Goal: Information Seeking & Learning: Find specific page/section

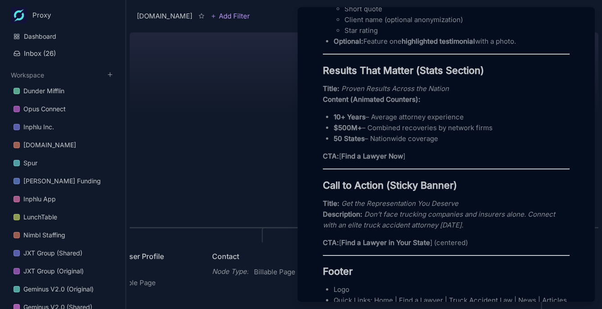
scroll to position [1310, 0]
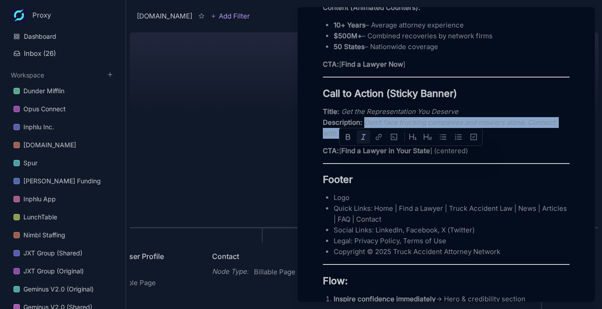
drag, startPoint x: 366, startPoint y: 154, endPoint x: 463, endPoint y: 164, distance: 97.8
click at [463, 139] on p "Title: Get the Representation You Deserve Description: Don’t face trucking comp…" at bounding box center [446, 122] width 247 height 32
copy em "Don’t face trucking companies and insurers alone. Connect with an elite truck a…"
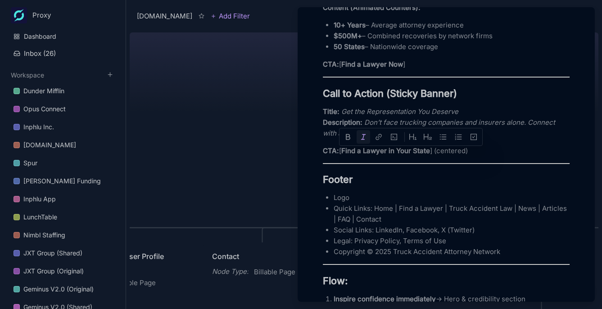
click at [342, 146] on div at bounding box center [411, 137] width 144 height 18
click at [345, 116] on em "Get the Representation You Deserve" at bounding box center [400, 111] width 117 height 9
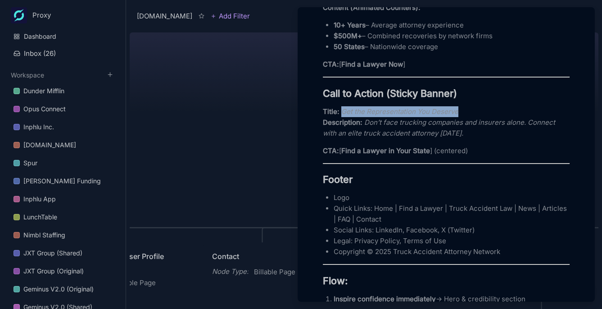
drag, startPoint x: 343, startPoint y: 145, endPoint x: 472, endPoint y: 147, distance: 128.4
click at [474, 139] on p "Title: Get the Representation You Deserve Description: Don’t face trucking comp…" at bounding box center [446, 122] width 247 height 32
copy em "Get the Representation You Deserve"
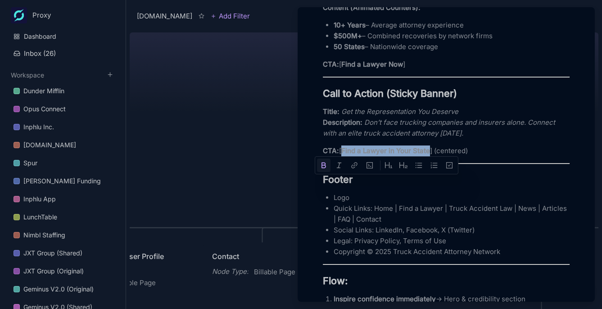
drag, startPoint x: 343, startPoint y: 182, endPoint x: 431, endPoint y: 181, distance: 88.3
click at [431, 156] on p "CTA: [ Find a Lawyer in Your State ] (centered)" at bounding box center [446, 151] width 247 height 11
copy strong "Find a Lawyer in Your State"
